Goal: Task Accomplishment & Management: Use online tool/utility

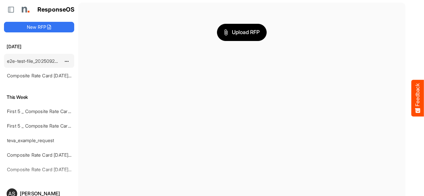
click at [35, 60] on link "e2e-test-file_20250923_150733" at bounding box center [40, 61] width 67 height 6
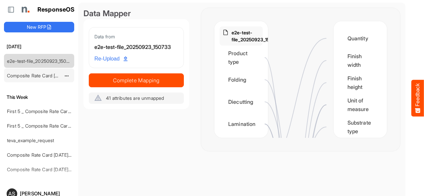
click at [35, 73] on link "Composite Rate Card [DATE]_smaller" at bounding box center [46, 76] width 78 height 6
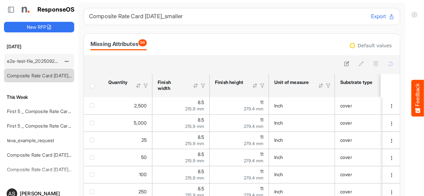
click at [51, 61] on link "e2e-test-file_20250923_150733" at bounding box center [40, 61] width 67 height 6
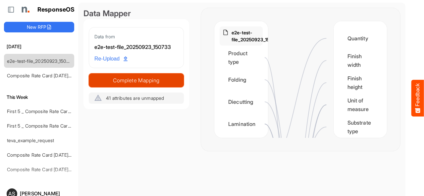
click at [157, 76] on span "Complete Mapping" at bounding box center [136, 80] width 94 height 9
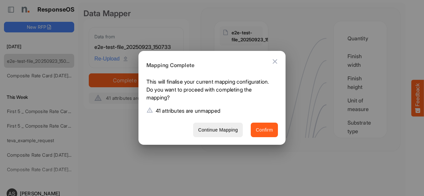
click at [259, 133] on span "Confirm" at bounding box center [264, 130] width 17 height 8
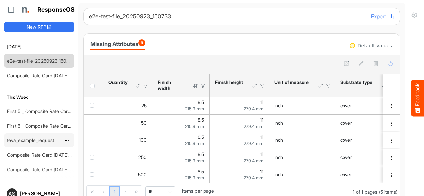
click at [30, 139] on link "teva_example_request" at bounding box center [30, 141] width 47 height 6
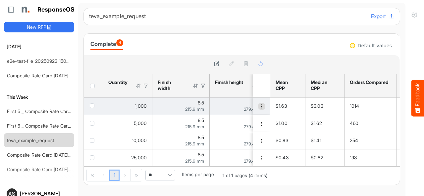
click at [259, 108] on span "dropdownbutton" at bounding box center [261, 106] width 5 height 5
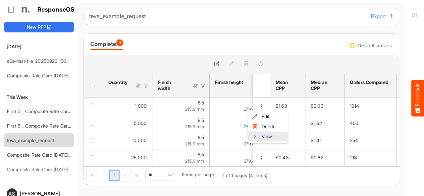
click at [254, 138] on span at bounding box center [255, 137] width 6 height 10
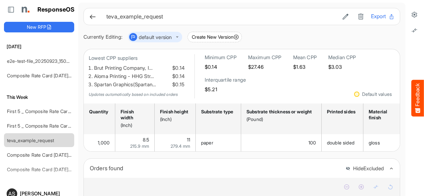
scroll to position [190, 0]
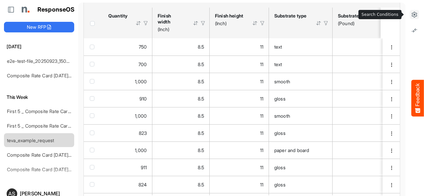
click at [411, 14] on icon at bounding box center [414, 14] width 7 height 7
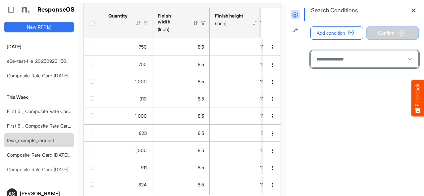
click at [324, 62] on span at bounding box center [365, 59] width 108 height 17
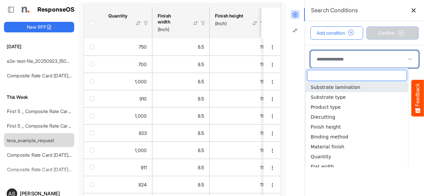
click at [328, 54] on span at bounding box center [365, 59] width 108 height 17
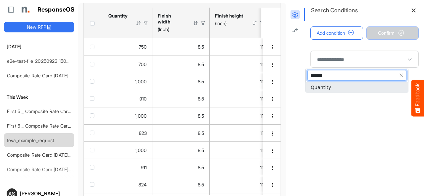
type input "********"
click at [318, 86] on span "Quantity" at bounding box center [321, 87] width 21 height 5
type input "********"
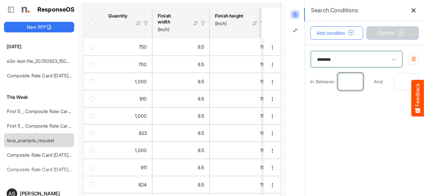
click at [340, 82] on input "number" at bounding box center [350, 82] width 24 height 17
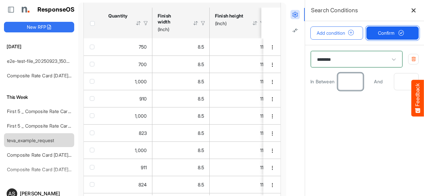
type input "****"
click at [385, 36] on span "Confirm" at bounding box center [392, 32] width 29 height 7
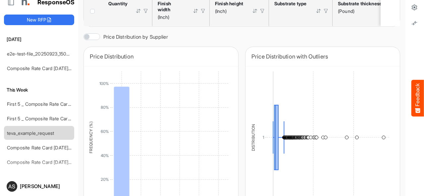
scroll to position [0, 0]
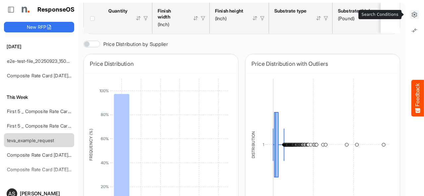
click at [411, 15] on icon at bounding box center [414, 14] width 7 height 7
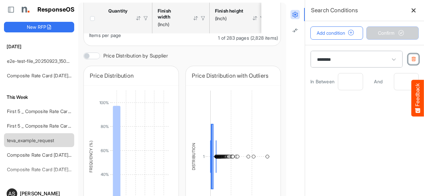
click at [411, 58] on icon "button" at bounding box center [413, 59] width 5 height 5
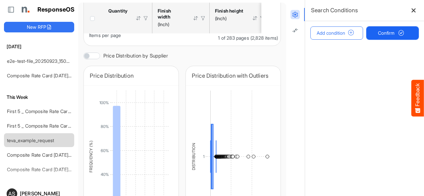
click at [386, 28] on button "Confirm" at bounding box center [392, 32] width 53 height 13
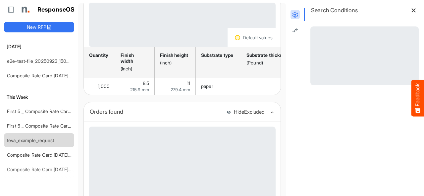
scroll to position [53, 0]
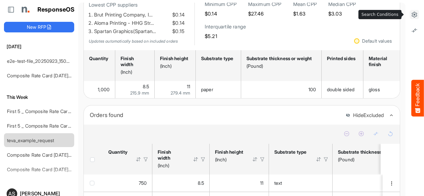
click at [411, 14] on icon at bounding box center [414, 14] width 7 height 7
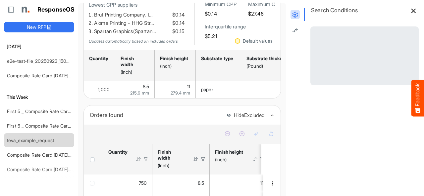
scroll to position [281, 0]
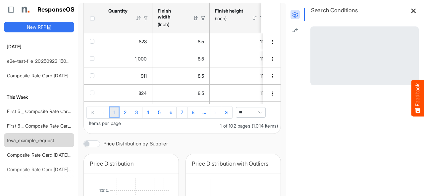
click at [411, 11] on icon at bounding box center [414, 11] width 6 height 6
